Goal: Information Seeking & Learning: Find specific fact

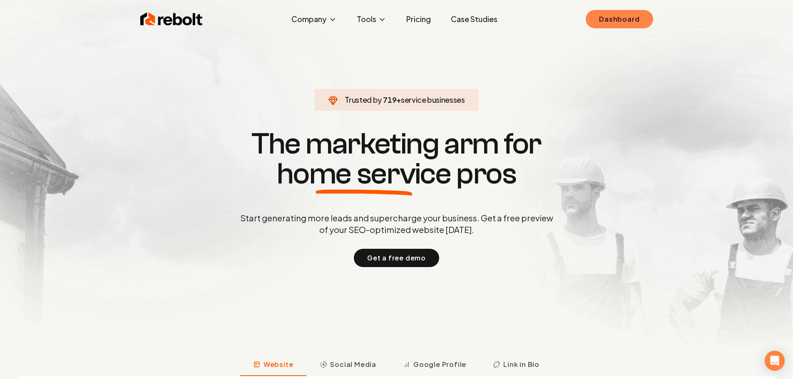
click at [621, 15] on link "Dashboard" at bounding box center [619, 19] width 67 height 18
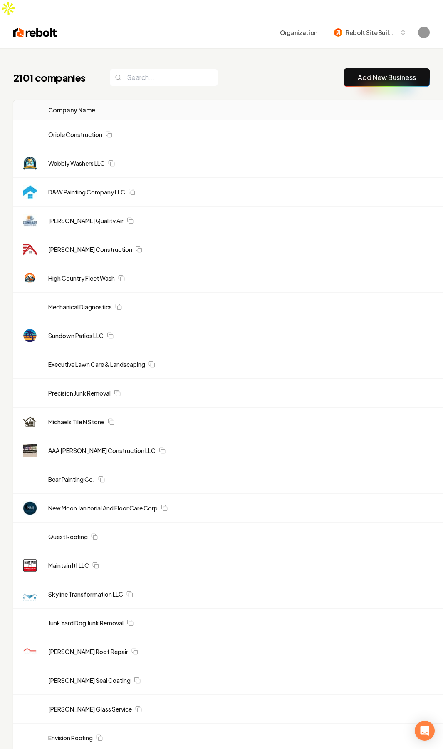
click at [259, 264] on td "High Country Fleet Wash" at bounding box center [198, 278] width 313 height 29
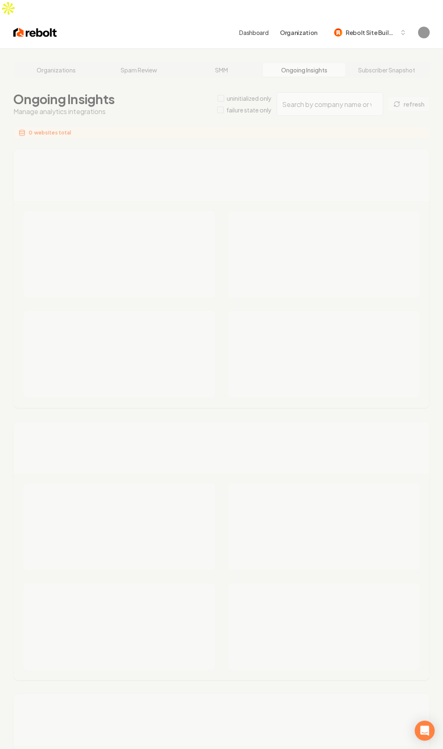
click at [344, 89] on div "Organizations Spam Review SMM Ongoing Insights Subscriber Snapshot Ongoing Insi…" at bounding box center [221, 519] width 443 height 943
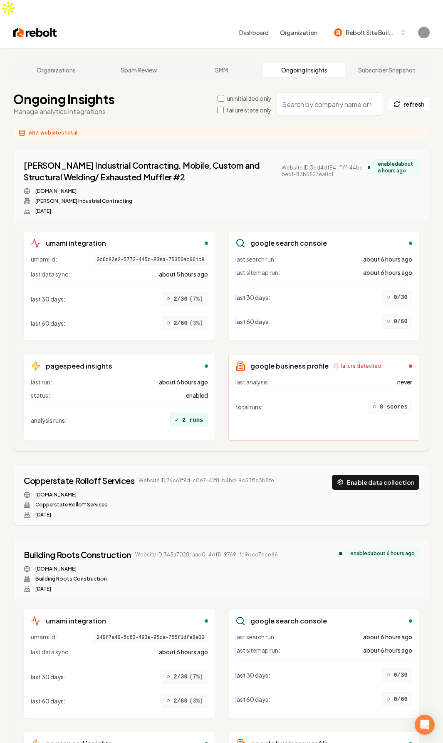
click at [339, 92] on input "search" at bounding box center [330, 103] width 107 height 23
paste input "Dallas Windows and Gutter Cleaning"
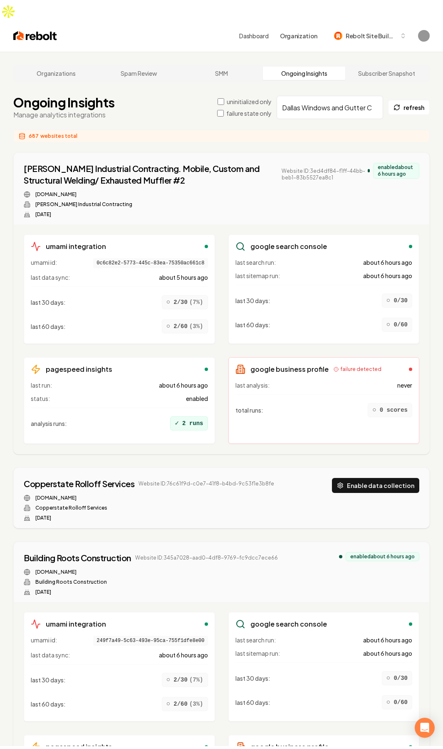
scroll to position [0, 24]
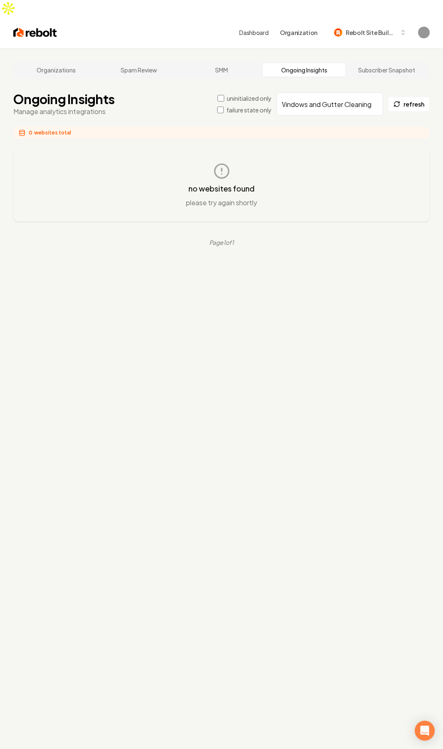
type input "Dallas Windows and Gutter Cleaning"
click at [287, 174] on div "no websites found please try again shortly" at bounding box center [221, 185] width 389 height 45
drag, startPoint x: 291, startPoint y: 91, endPoint x: 421, endPoint y: 103, distance: 130.0
click at [441, 86] on main "Organizations Spam Review SMM Ongoing Insights Subscriber Snapshot Ongoing Insi…" at bounding box center [221, 153] width 443 height 211
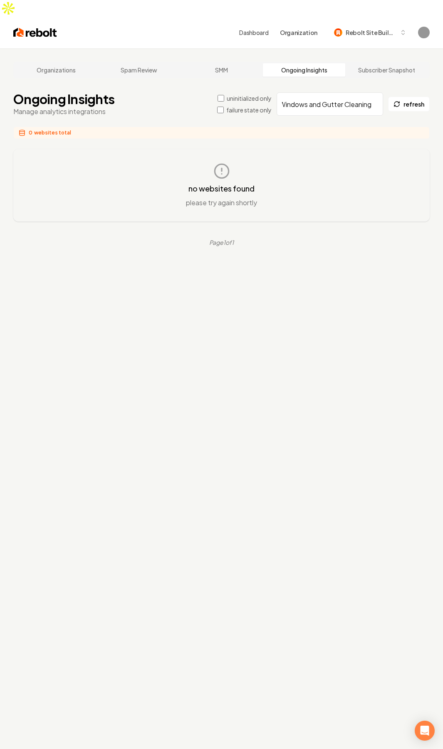
click at [326, 92] on input "Dallas Windows and Gutter Cleaning" at bounding box center [330, 103] width 107 height 23
drag, startPoint x: 156, startPoint y: 122, endPoint x: 139, endPoint y: 124, distance: 16.4
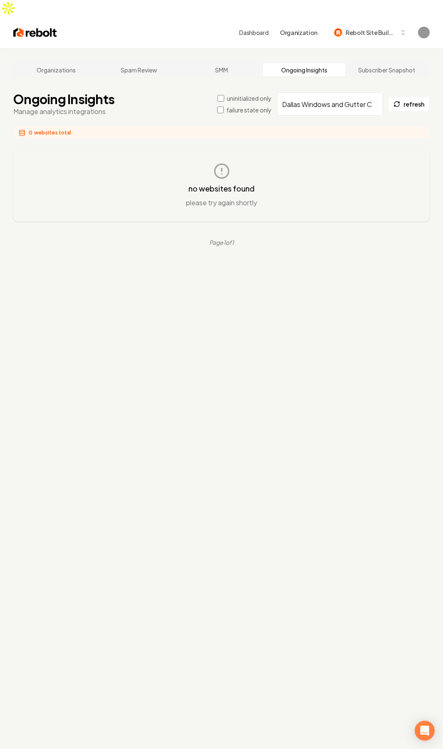
click at [156, 122] on main "Organizations Spam Review SMM Ongoing Insights Subscriber Snapshot Ongoing Insi…" at bounding box center [221, 153] width 443 height 211
click at [325, 63] on link "Ongoing Insights" at bounding box center [304, 69] width 83 height 13
click at [325, 53] on div "Organizations Spam Review SMM Ongoing Insights Subscriber Snapshot Ongoing Insi…" at bounding box center [221, 422] width 443 height 749
click at [376, 92] on input "Dallas Windows and Gutter Cleaning" at bounding box center [330, 103] width 107 height 23
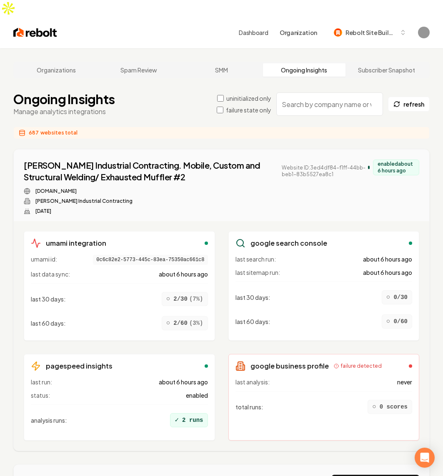
click at [45, 129] on span "websites total" at bounding box center [58, 132] width 37 height 7
click at [30, 129] on span "687" at bounding box center [34, 132] width 10 height 7
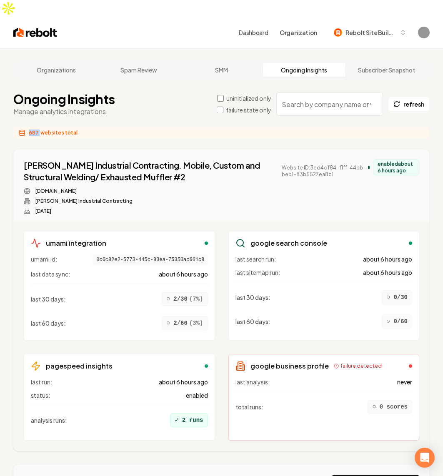
click at [30, 129] on span "687" at bounding box center [34, 132] width 10 height 7
click at [52, 129] on span "websites total" at bounding box center [58, 132] width 37 height 7
click at [43, 129] on span "websites total" at bounding box center [58, 132] width 37 height 7
drag, startPoint x: 38, startPoint y: 116, endPoint x: 166, endPoint y: 117, distance: 127.8
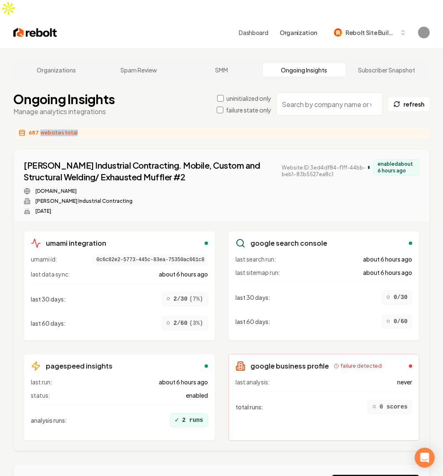
click at [166, 127] on div "687 websites total" at bounding box center [221, 133] width 416 height 12
copy span "websites total"
click at [191, 188] on div "andersonindustrialcontracting.com" at bounding box center [196, 191] width 344 height 7
